Goal: Task Accomplishment & Management: Manage account settings

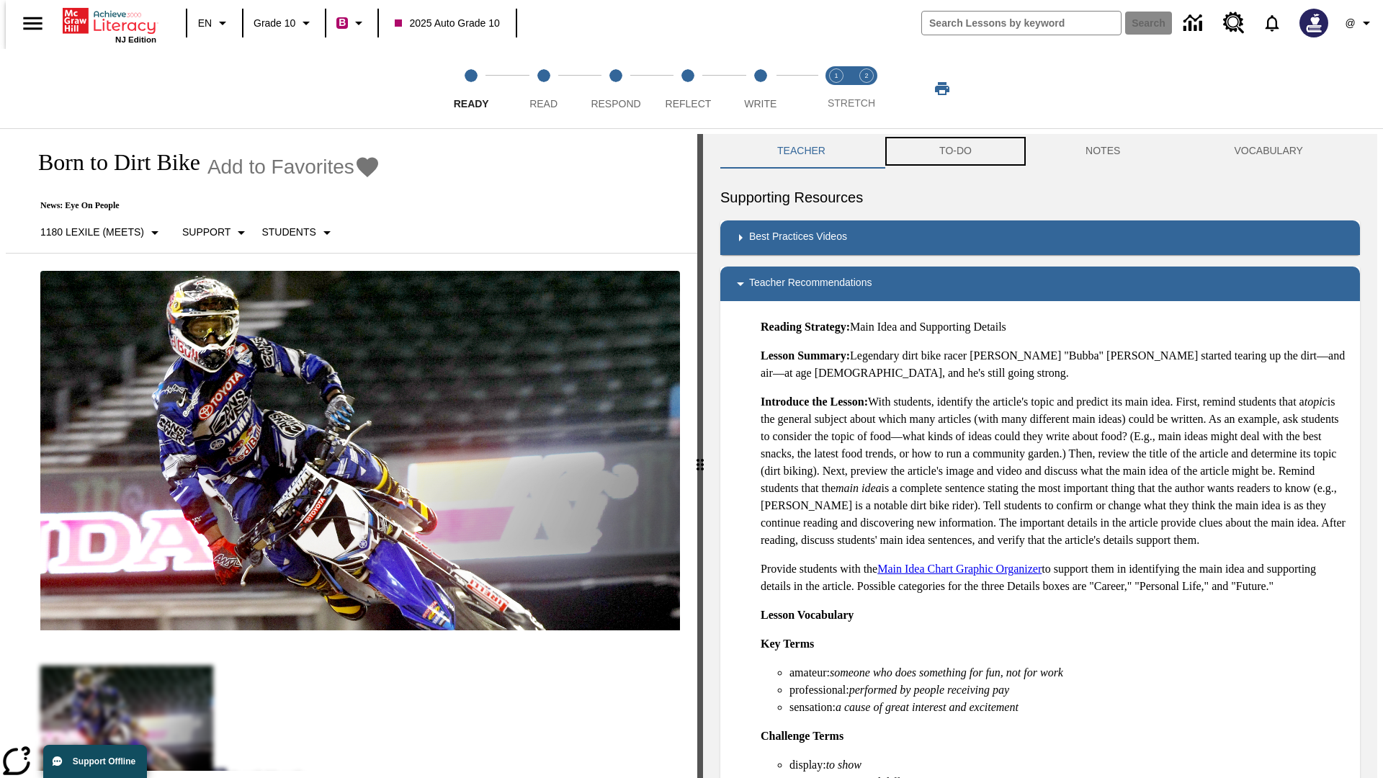
click at [955, 151] on button "TO-DO" at bounding box center [956, 151] width 146 height 35
